Goal: Use online tool/utility: Utilize a website feature to perform a specific function

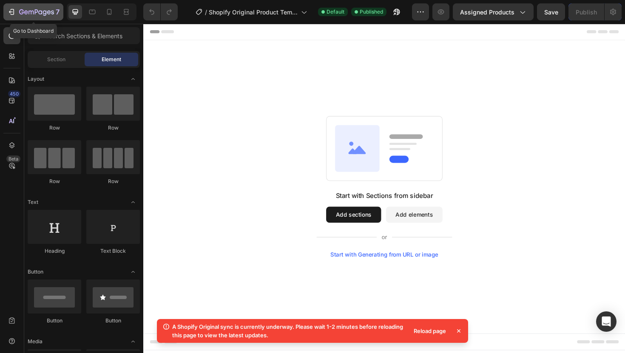
click at [9, 13] on icon "button" at bounding box center [11, 12] width 8 height 8
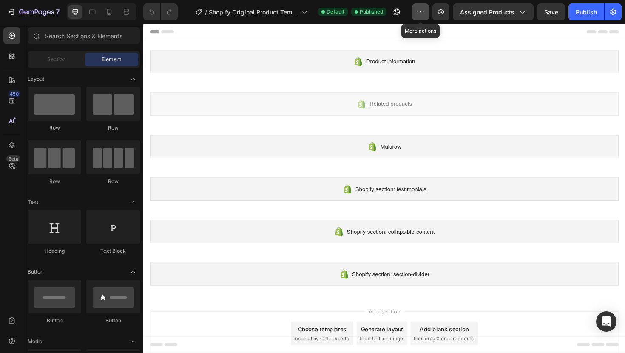
click at [423, 8] on icon "button" at bounding box center [420, 12] width 8 height 8
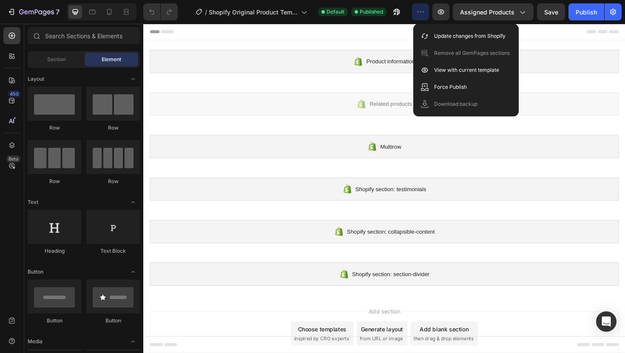
click at [423, 8] on icon "button" at bounding box center [420, 12] width 8 height 8
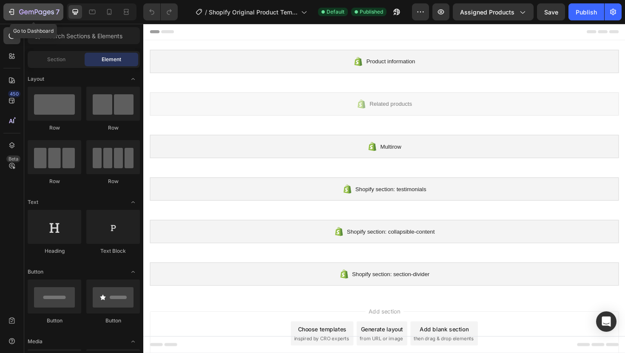
click at [16, 13] on div "7" at bounding box center [33, 12] width 52 height 10
